Goal: Information Seeking & Learning: Learn about a topic

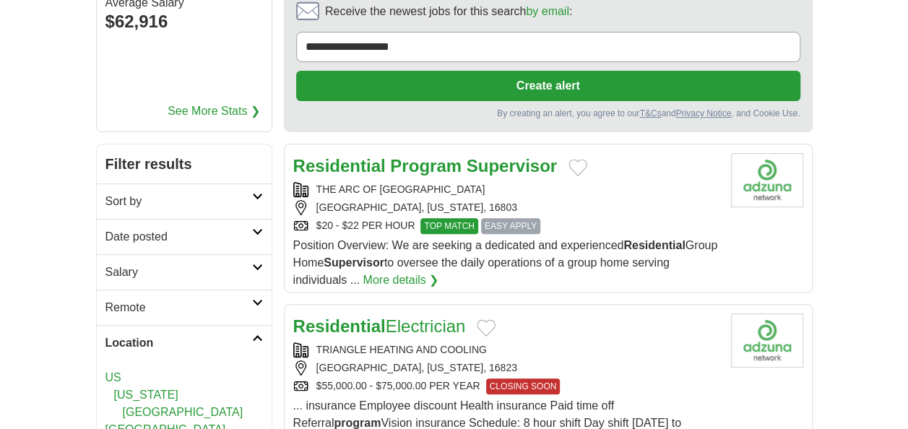
scroll to position [202, 0]
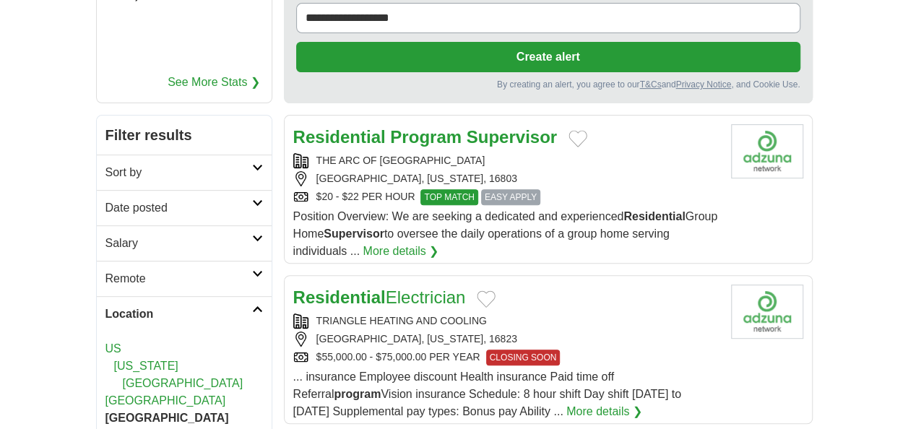
click at [471, 136] on strong "Supervisor" at bounding box center [512, 137] width 90 height 20
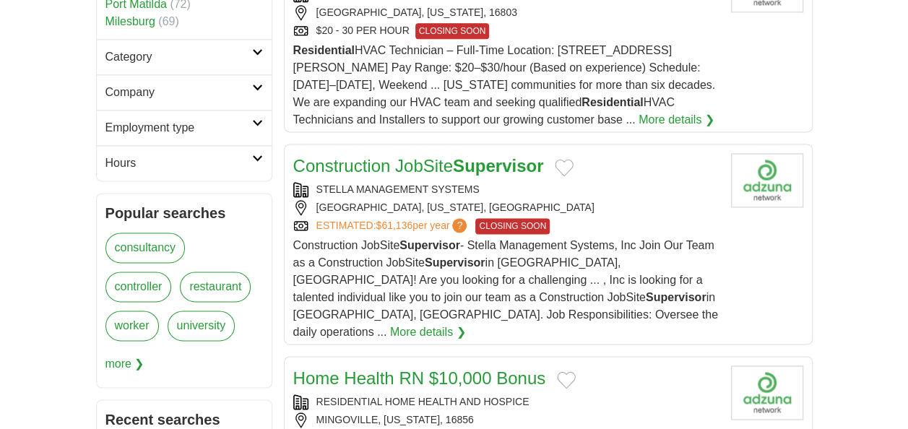
scroll to position [924, 0]
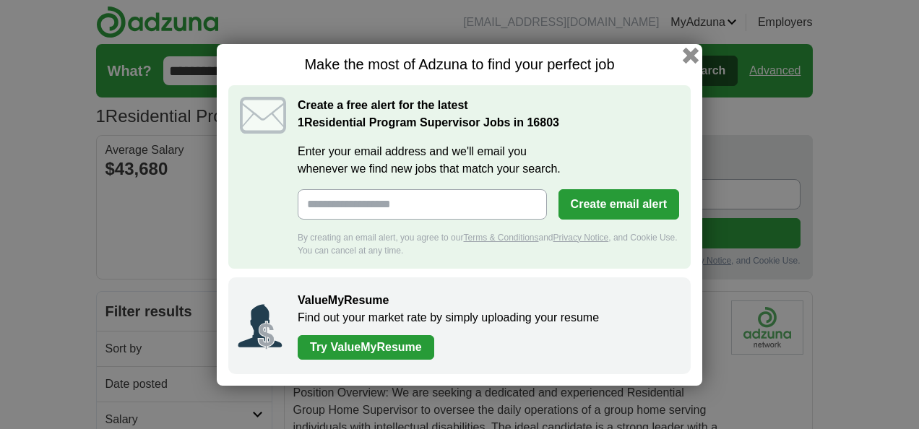
click at [692, 53] on button "button" at bounding box center [691, 55] width 16 height 16
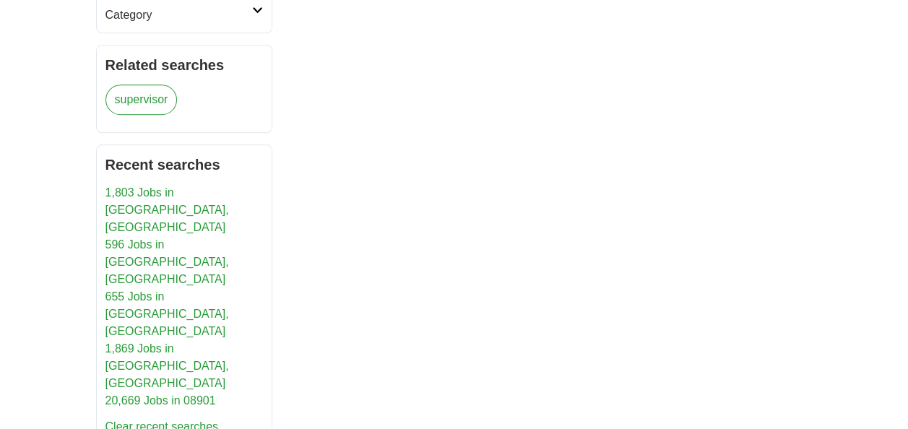
scroll to position [625, 0]
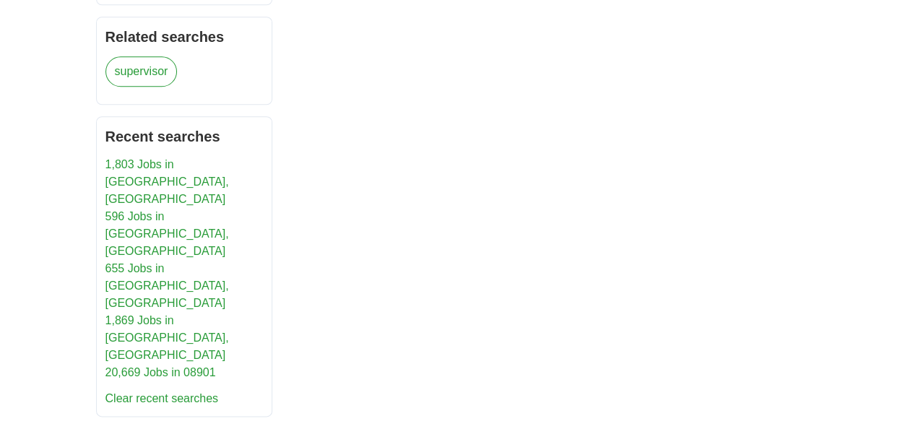
click at [179, 158] on link "1,803 Jobs in [GEOGRAPHIC_DATA], [GEOGRAPHIC_DATA]" at bounding box center [167, 181] width 124 height 47
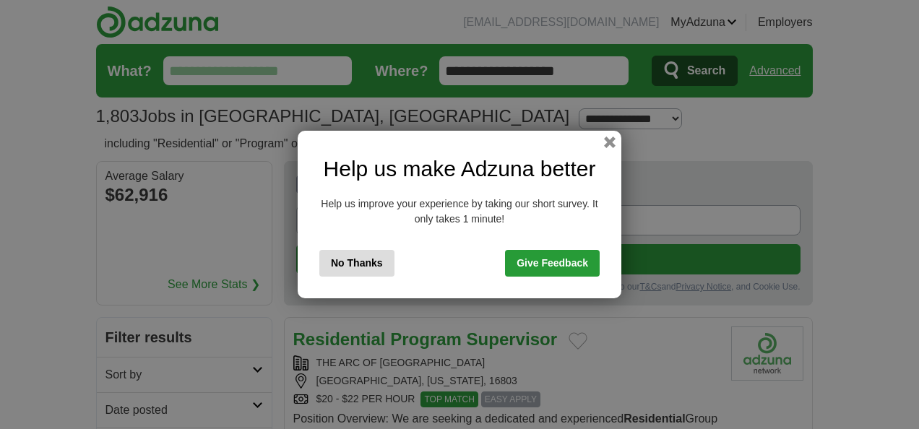
click at [342, 264] on button "No Thanks" at bounding box center [356, 263] width 75 height 27
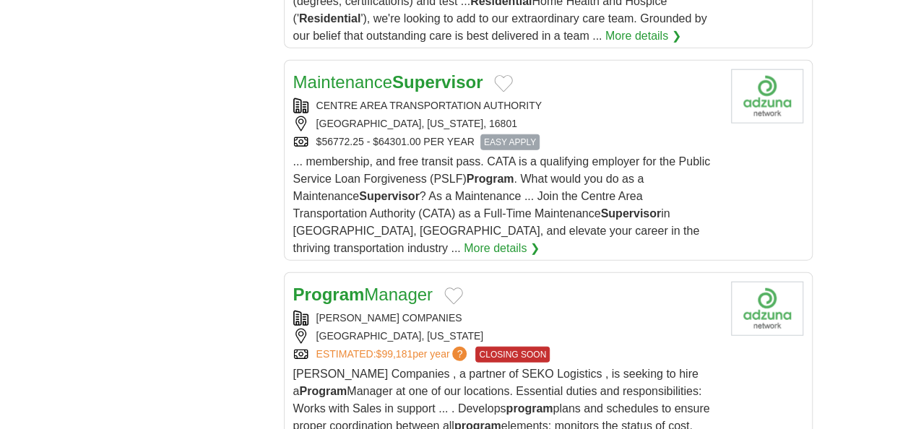
scroll to position [40, 0]
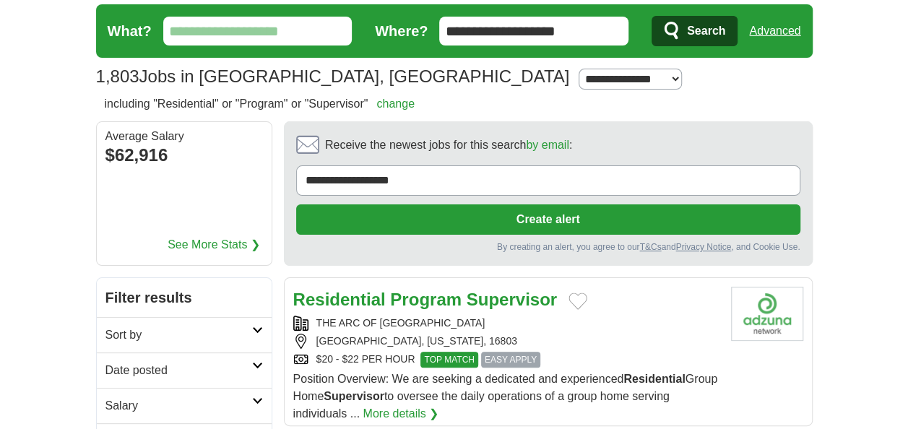
click at [199, 30] on input "What?" at bounding box center [257, 31] width 189 height 29
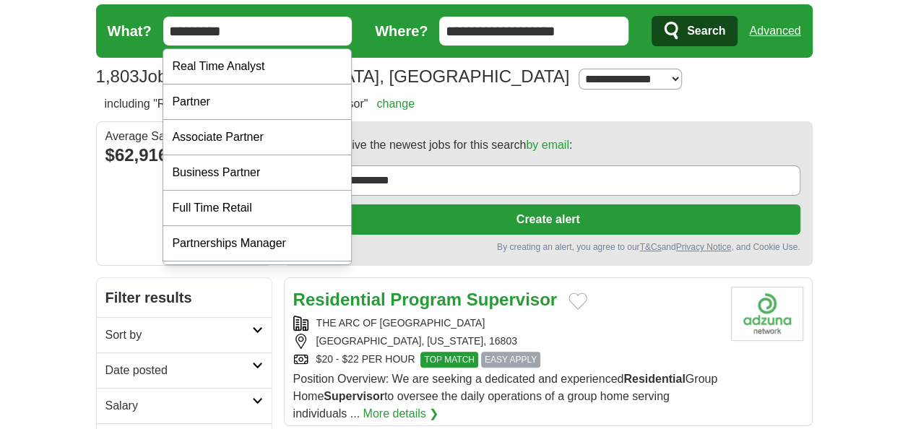
type input "*********"
click at [695, 26] on span "Search" at bounding box center [706, 31] width 38 height 29
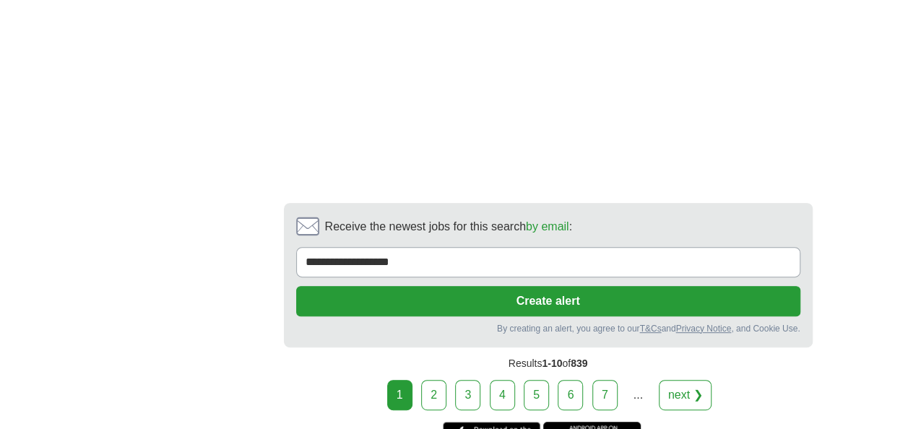
scroll to position [2937, 0]
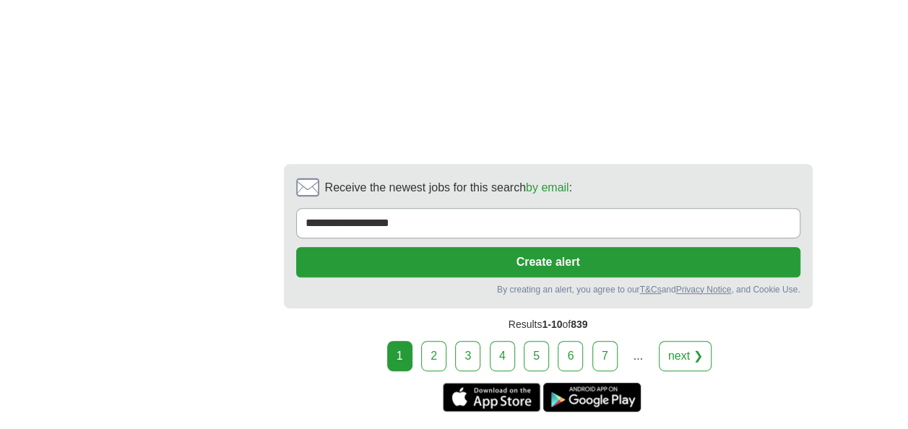
click at [681, 341] on link "next ❯" at bounding box center [685, 356] width 53 height 30
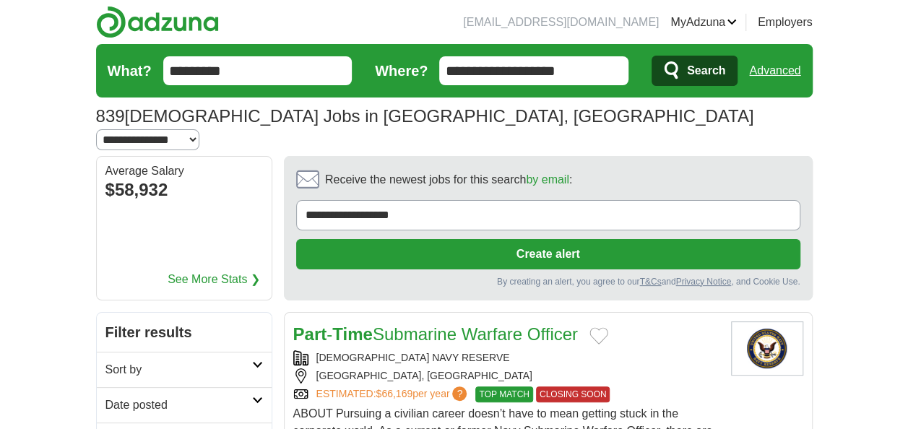
scroll to position [375, 0]
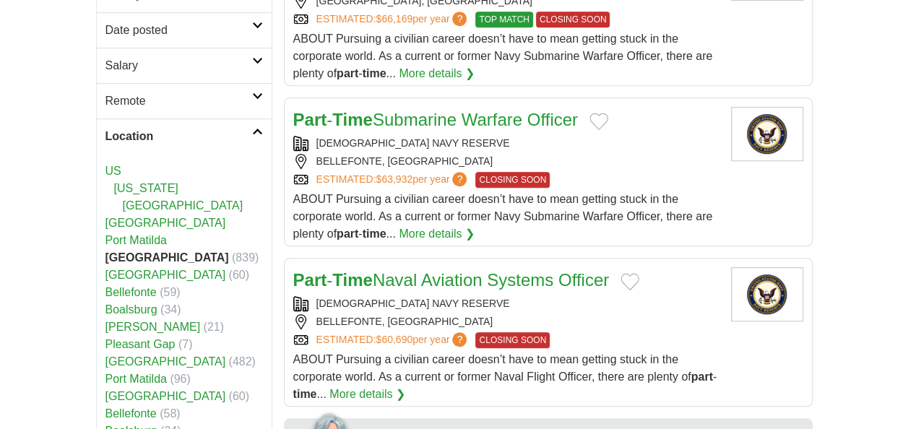
click at [147, 217] on link "[GEOGRAPHIC_DATA]" at bounding box center [165, 223] width 121 height 12
